Goal: Check status: Check status

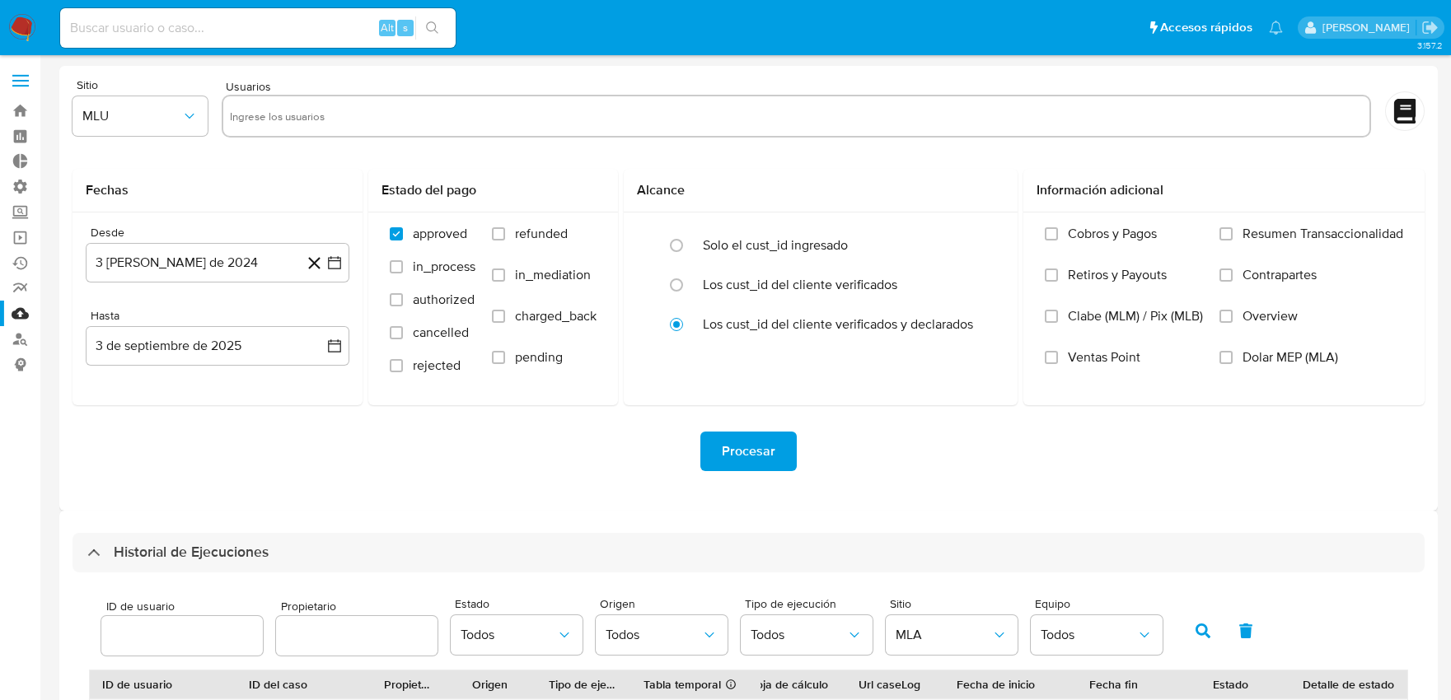
select select "10"
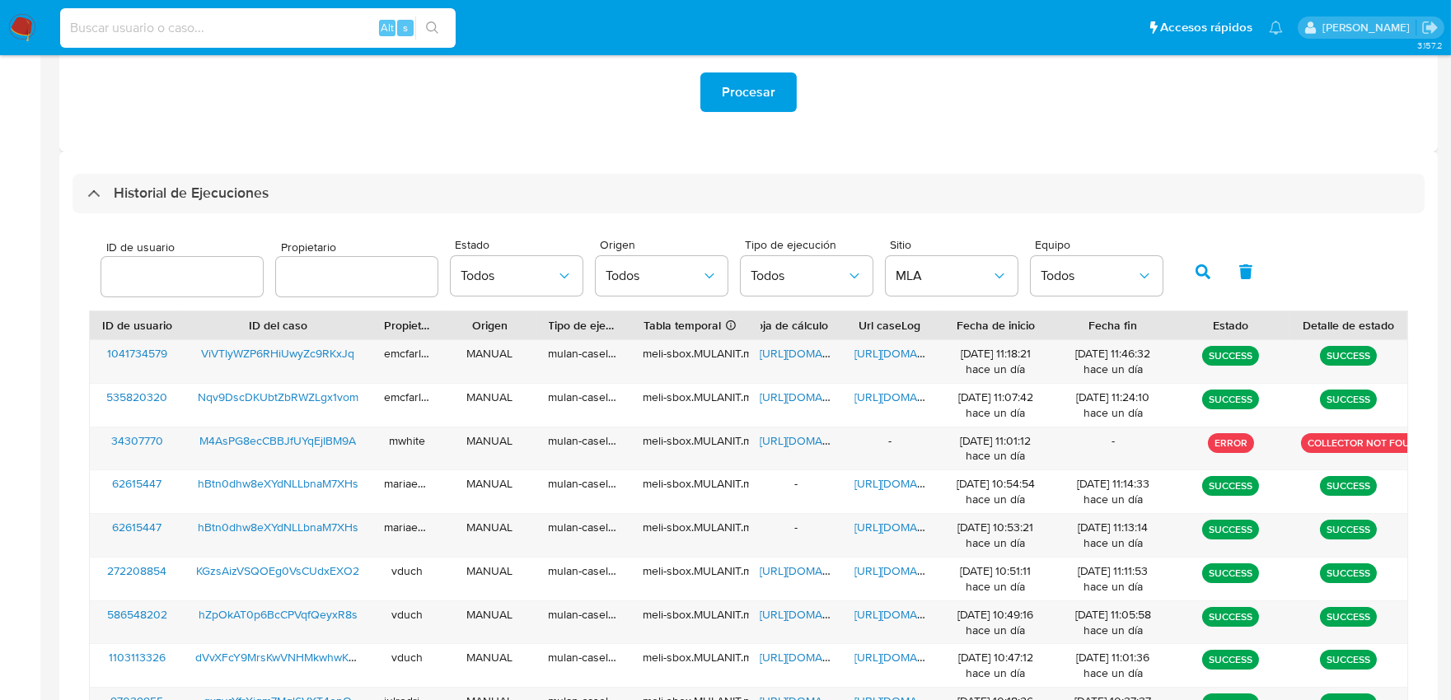
click at [334, 35] on input at bounding box center [258, 27] width 396 height 21
paste input "1606485410"
type input "1606485410"
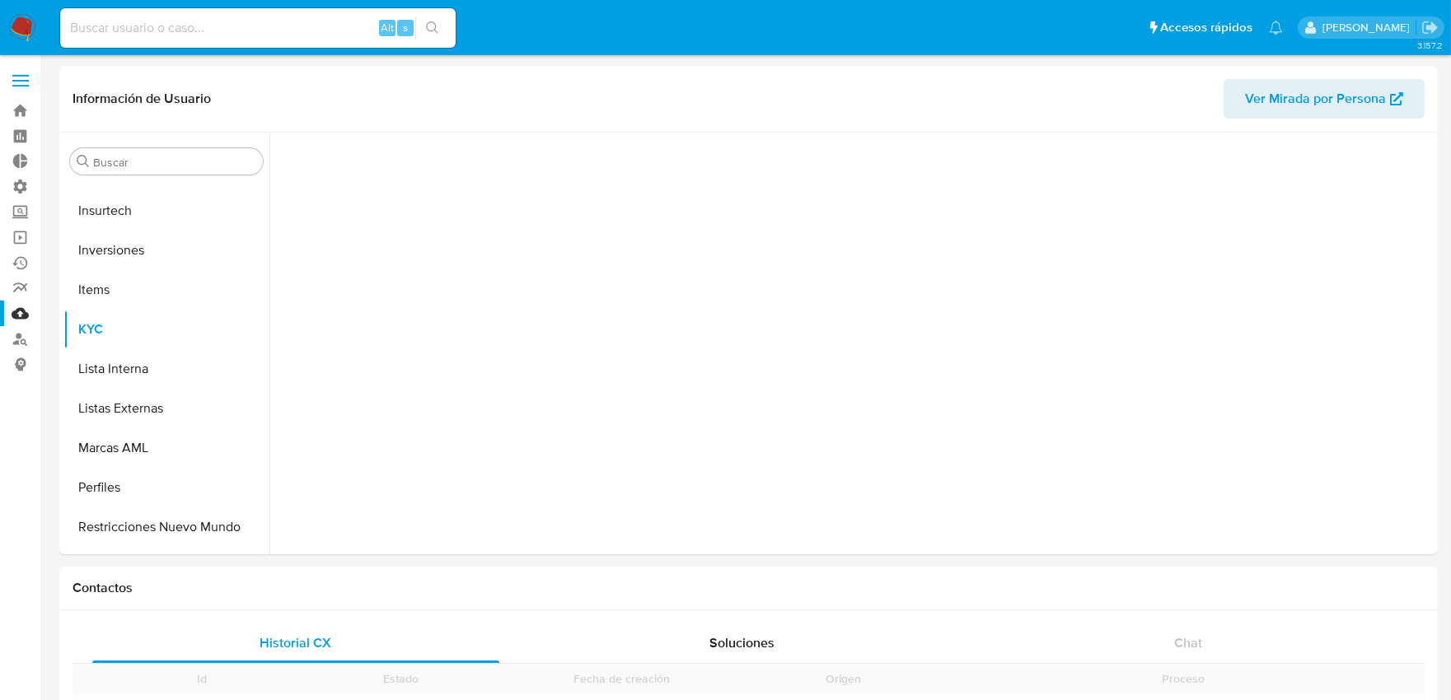
scroll to position [775, 0]
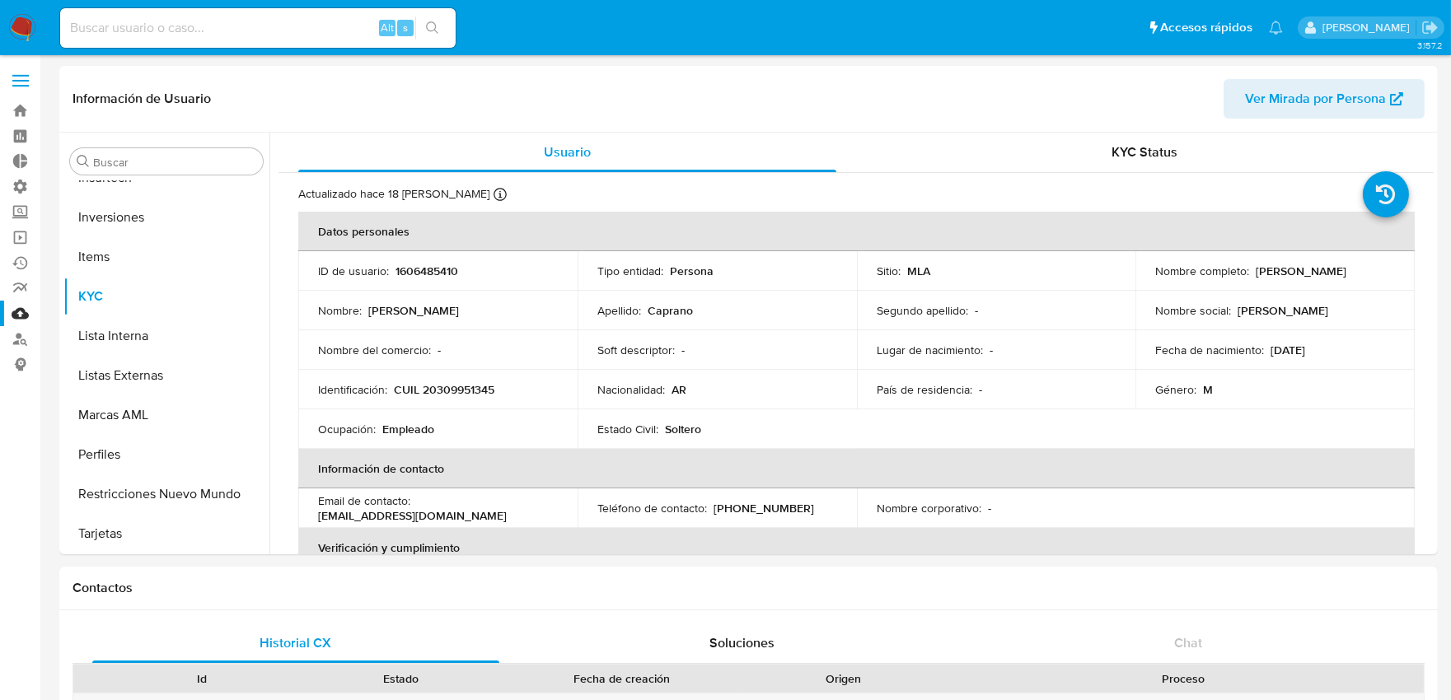
select select "10"
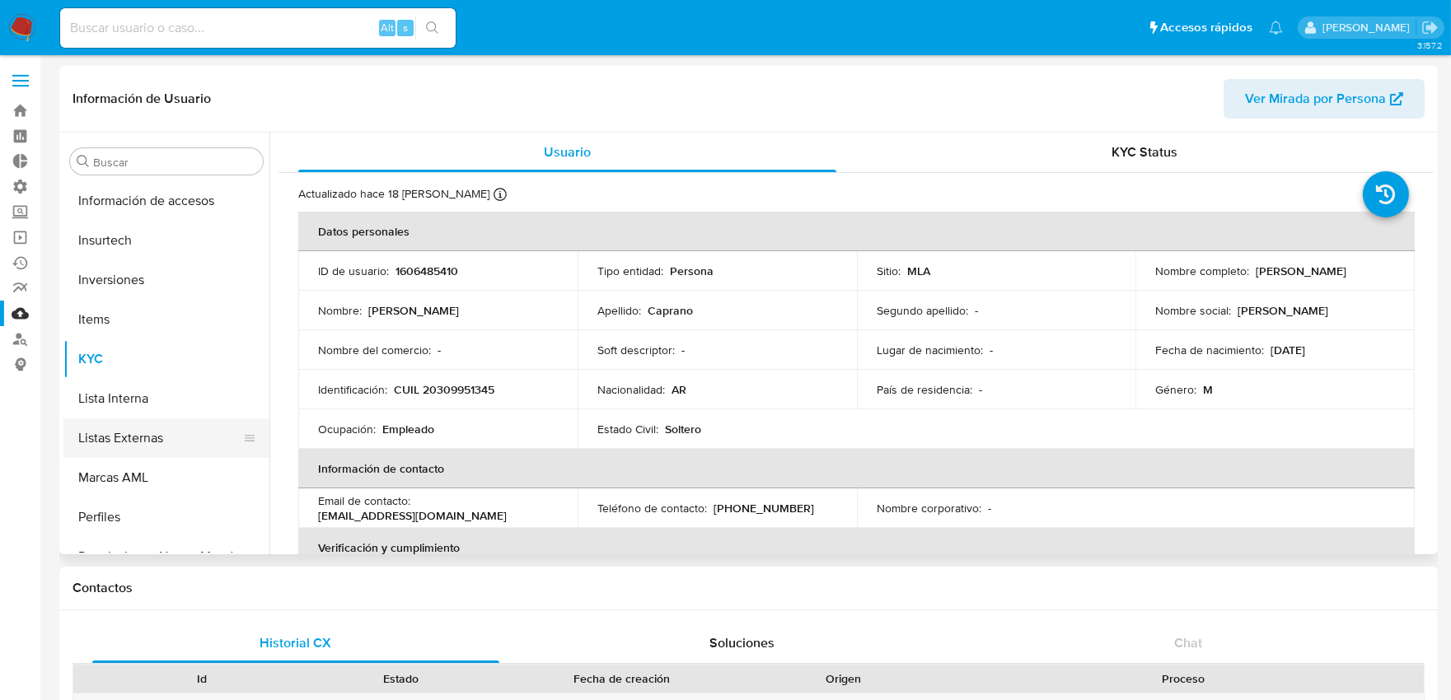
scroll to position [592, 0]
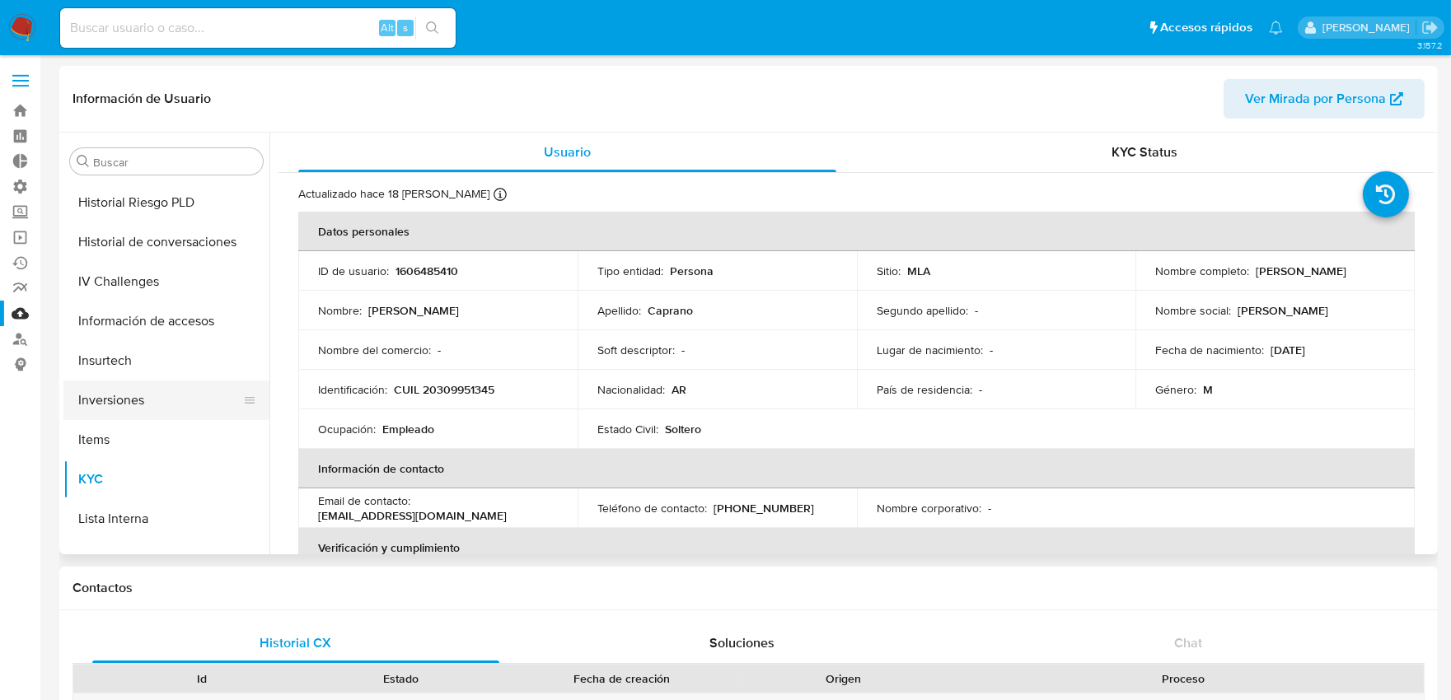
click at [140, 390] on button "Inversiones" at bounding box center [159, 401] width 193 height 40
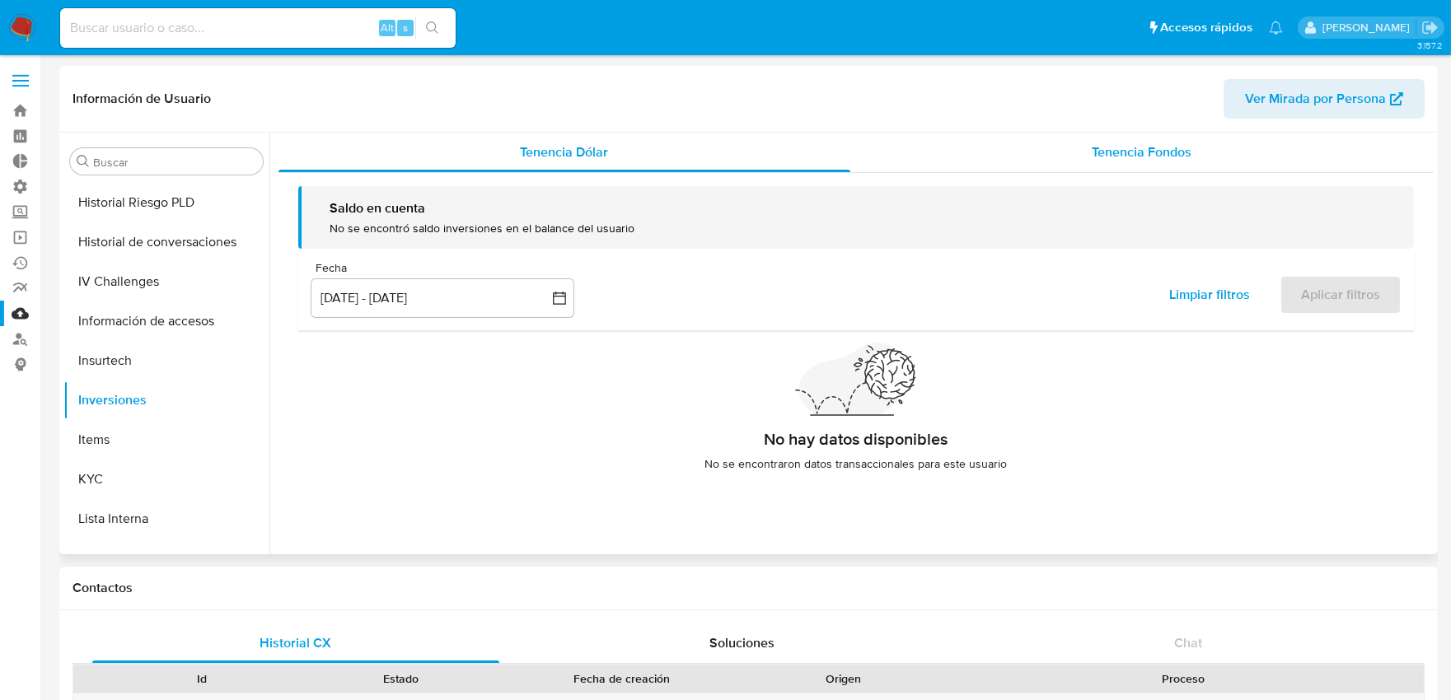
click at [1100, 154] on span "Tenencia Fondos" at bounding box center [1143, 152] width 100 height 19
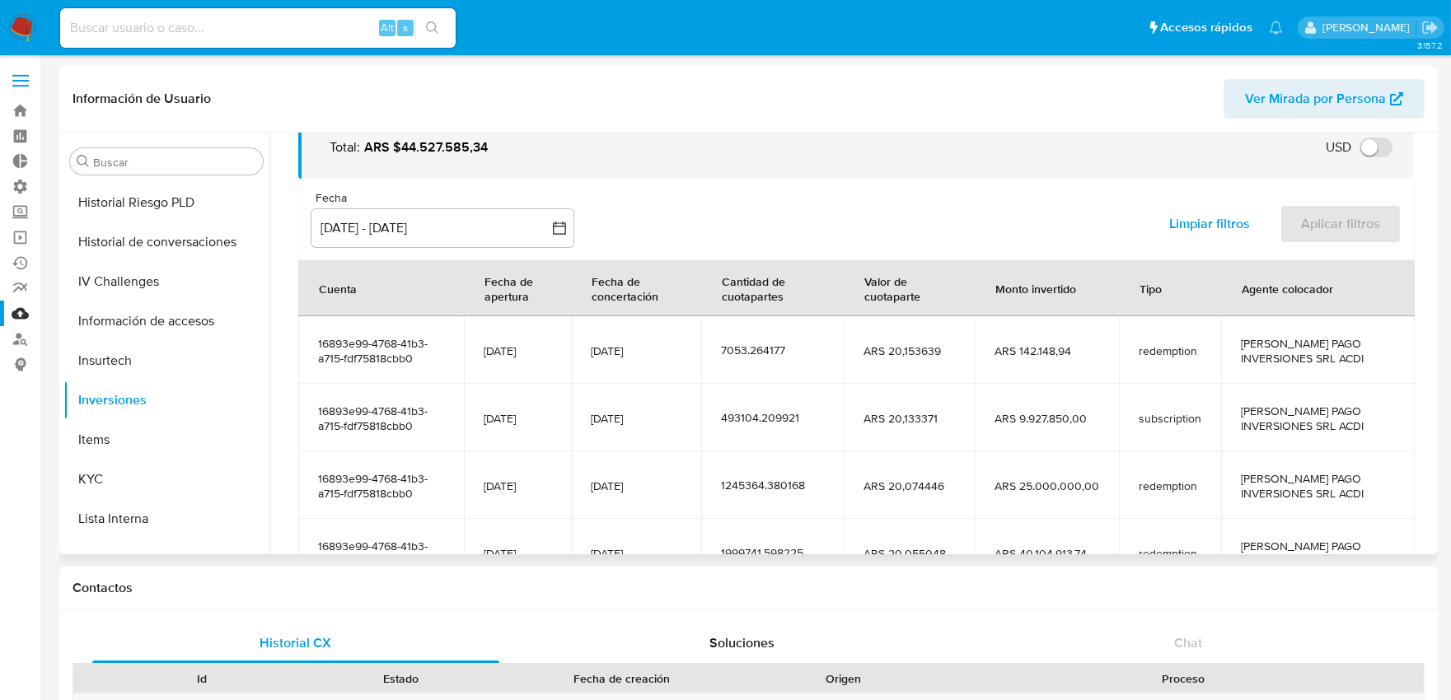
scroll to position [183, 0]
